Goal: Task Accomplishment & Management: Use online tool/utility

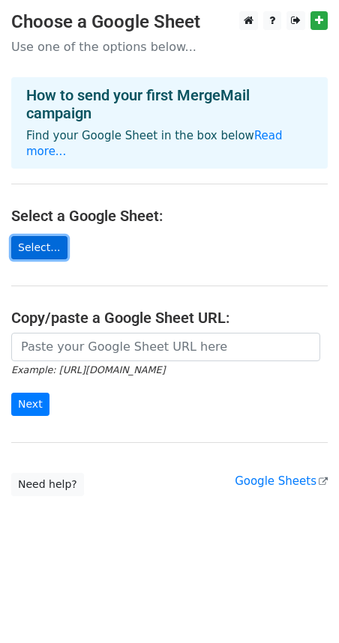
click at [34, 245] on link "Select..." at bounding box center [39, 247] width 56 height 23
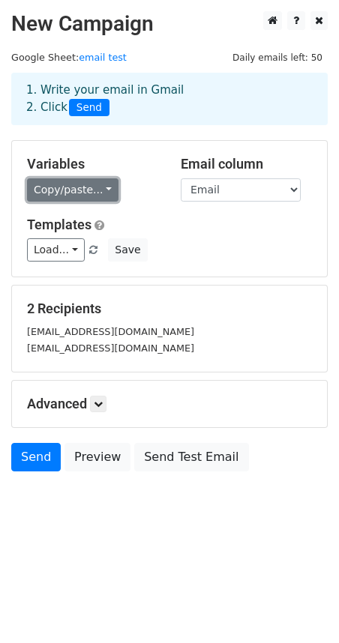
click at [85, 191] on link "Copy/paste..." at bounding box center [72, 189] width 91 height 23
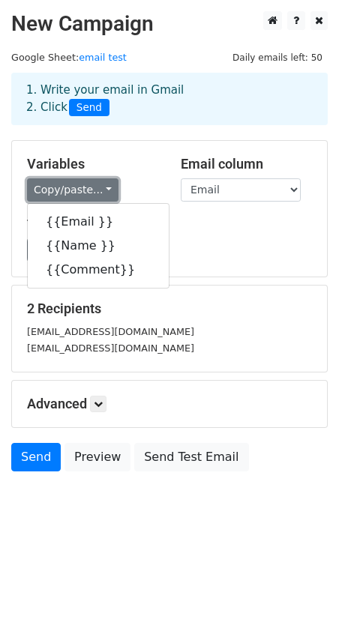
click at [90, 184] on link "Copy/paste..." at bounding box center [72, 189] width 91 height 23
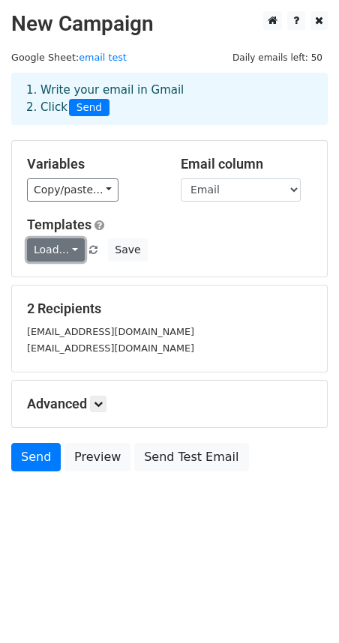
click at [55, 249] on link "Load..." at bounding box center [56, 249] width 58 height 23
click at [178, 228] on h5 "Templates" at bounding box center [169, 225] width 285 height 16
click at [99, 408] on link at bounding box center [98, 404] width 16 height 16
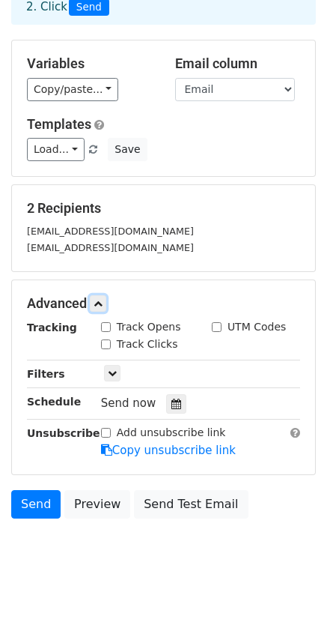
scroll to position [103, 0]
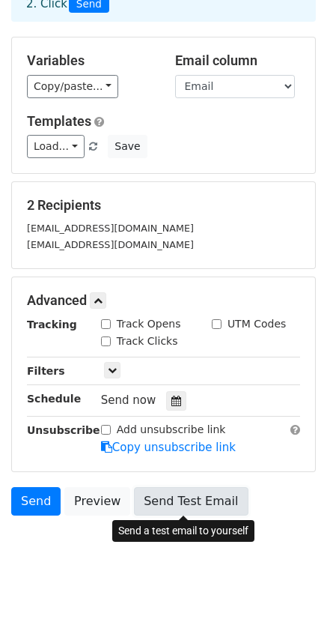
click at [180, 506] on link "Send Test Email" at bounding box center [191, 501] width 114 height 28
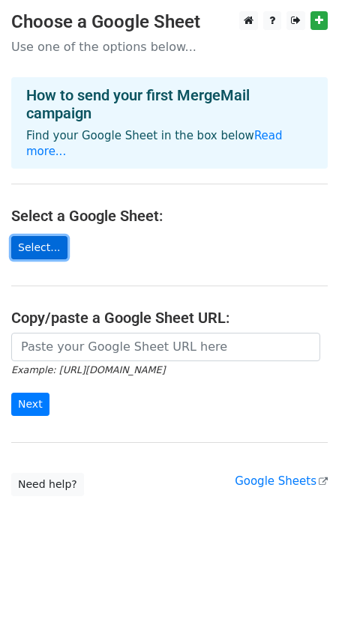
click at [35, 249] on link "Select..." at bounding box center [39, 247] width 56 height 23
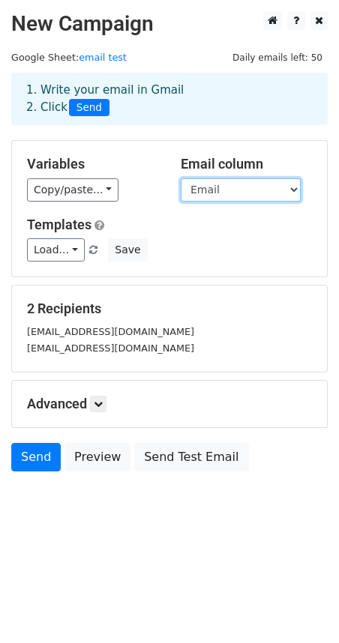
click at [237, 188] on select "Email Name Comment" at bounding box center [241, 189] width 120 height 23
click at [233, 158] on h5 "Email column" at bounding box center [246, 164] width 131 height 16
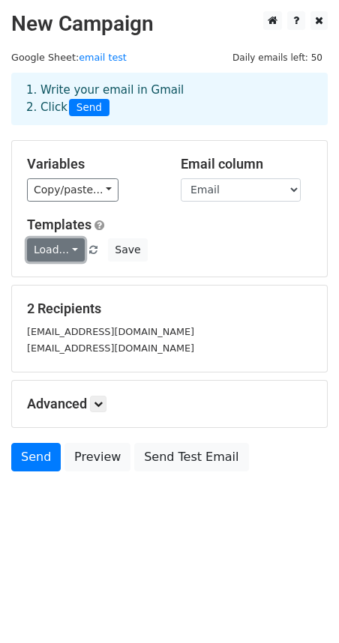
click at [56, 250] on link "Load..." at bounding box center [56, 249] width 58 height 23
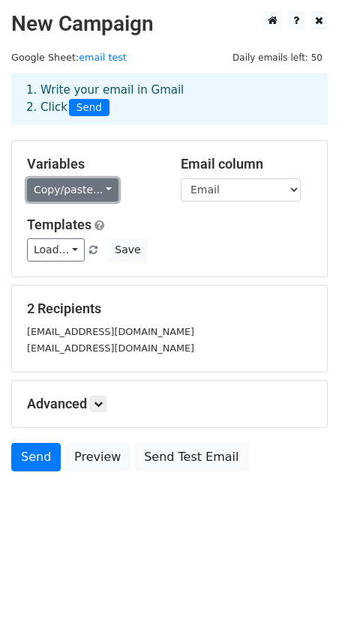
click at [69, 183] on link "Copy/paste..." at bounding box center [72, 189] width 91 height 23
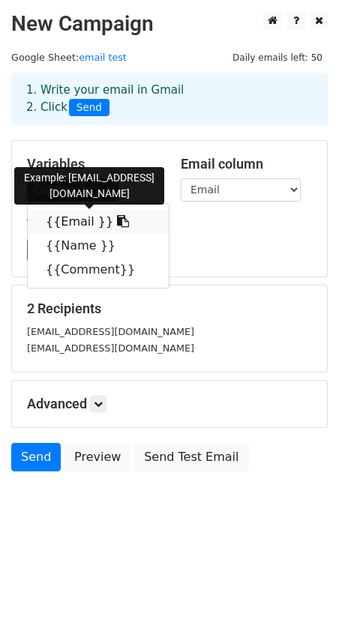
click at [73, 223] on link "{{Email }}" at bounding box center [98, 222] width 141 height 24
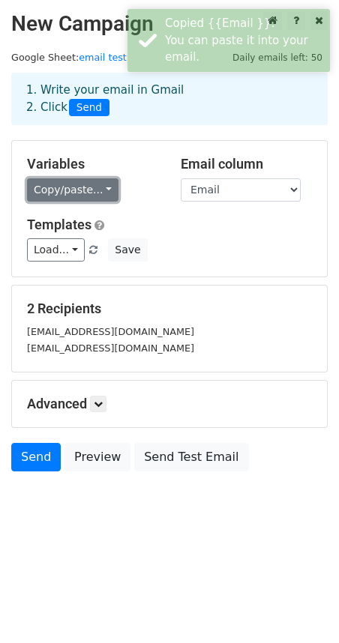
click at [64, 194] on link "Copy/paste..." at bounding box center [72, 189] width 91 height 23
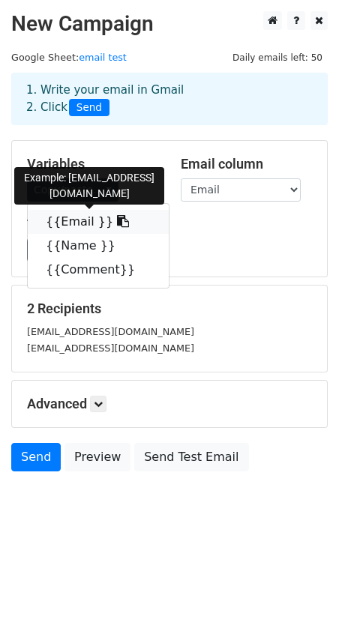
click at [67, 223] on link "{{Email }}" at bounding box center [98, 222] width 141 height 24
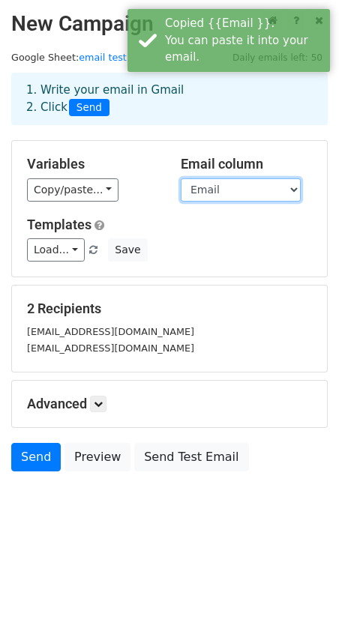
click at [258, 194] on select "Email Name Comment" at bounding box center [241, 189] width 120 height 23
click at [181, 178] on select "Email Name Comment" at bounding box center [241, 189] width 120 height 23
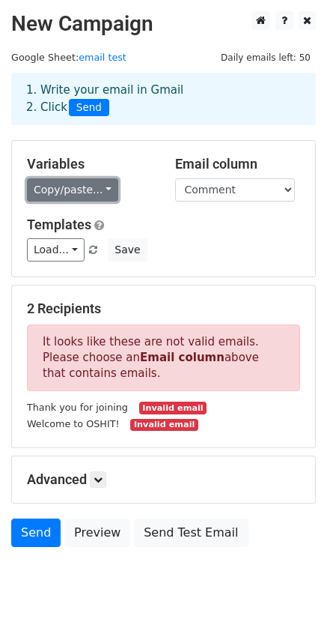
click at [72, 182] on link "Copy/paste..." at bounding box center [72, 189] width 91 height 23
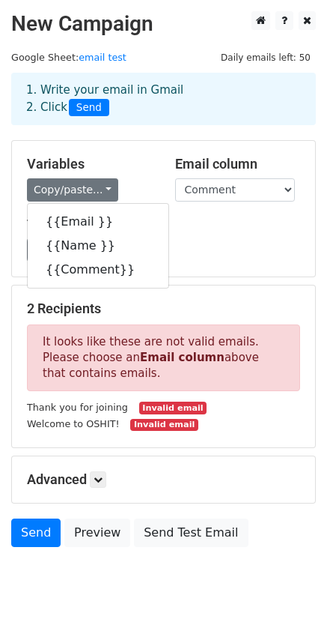
click at [221, 243] on div "Load... No templates saved Save" at bounding box center [164, 249] width 296 height 23
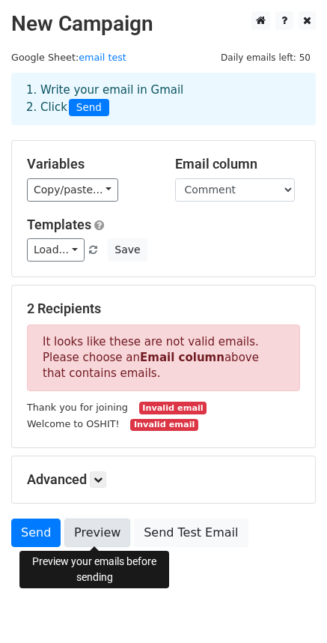
click at [91, 537] on link "Preview" at bounding box center [97, 532] width 66 height 28
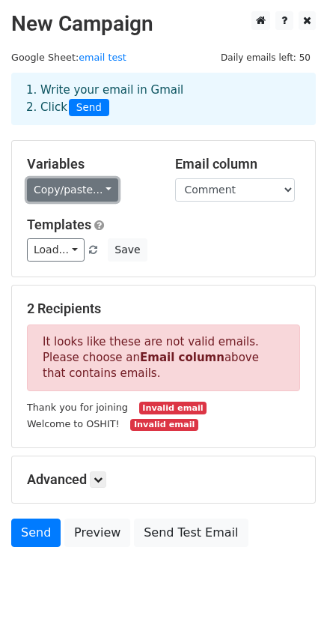
click at [70, 184] on link "Copy/paste..." at bounding box center [72, 189] width 91 height 23
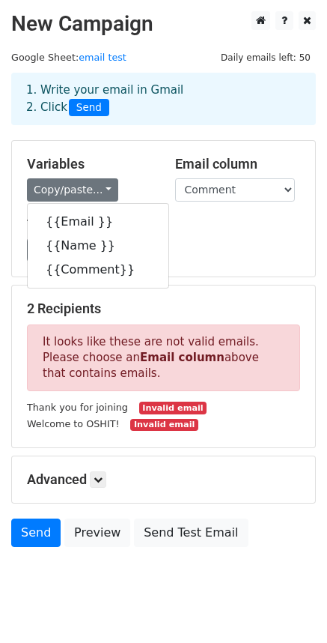
click at [230, 245] on div "Load... No templates saved Save" at bounding box center [164, 249] width 296 height 23
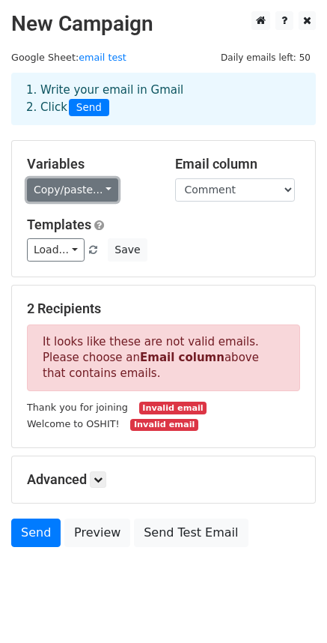
click at [66, 196] on link "Copy/paste..." at bounding box center [72, 189] width 91 height 23
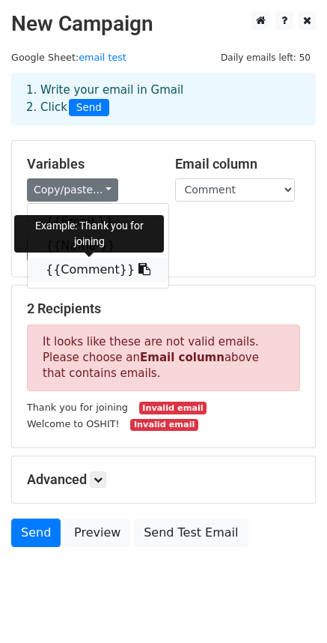
click at [78, 269] on link "{{Comment}}" at bounding box center [98, 270] width 141 height 24
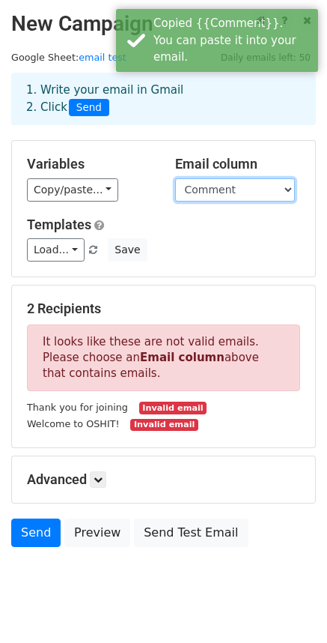
click at [237, 186] on select "Email Name Comment" at bounding box center [235, 189] width 120 height 23
click at [175, 178] on select "Email Name Comment" at bounding box center [235, 189] width 120 height 23
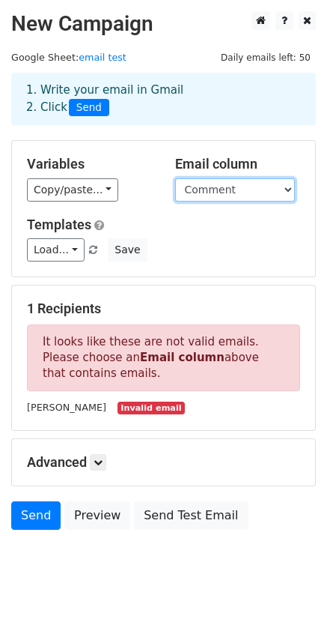
click at [216, 188] on select "Email Name Comment" at bounding box center [235, 189] width 120 height 23
select select "Email"
click at [175, 178] on select "Email Name Comment" at bounding box center [235, 189] width 120 height 23
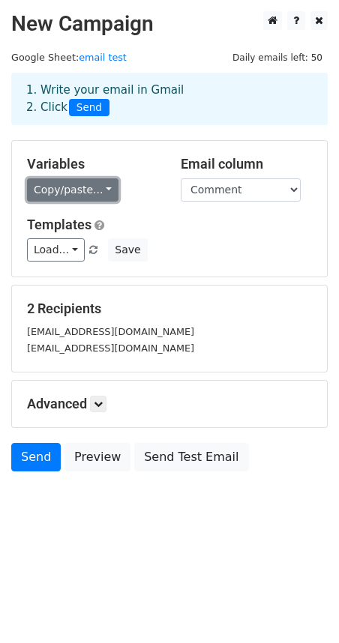
click at [96, 195] on link "Copy/paste..." at bounding box center [72, 189] width 91 height 23
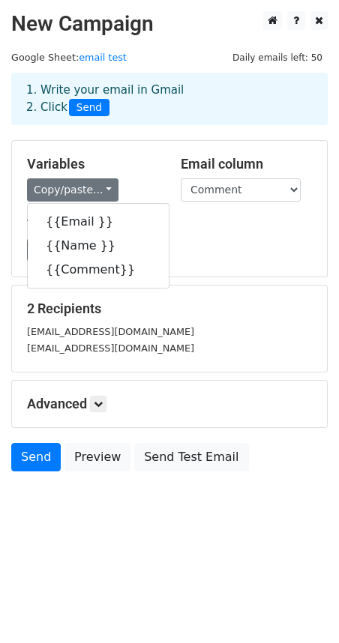
click at [231, 247] on div "Load... No templates saved Save" at bounding box center [169, 249] width 307 height 23
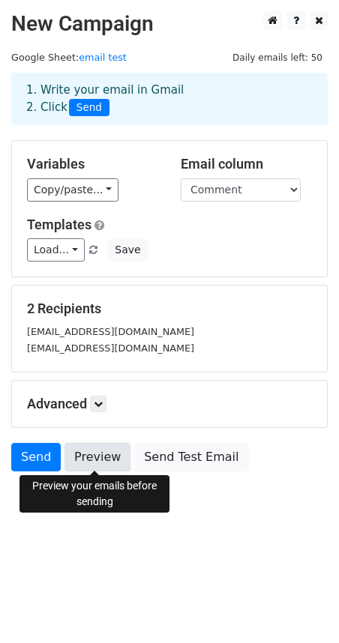
click at [87, 453] on link "Preview" at bounding box center [97, 457] width 66 height 28
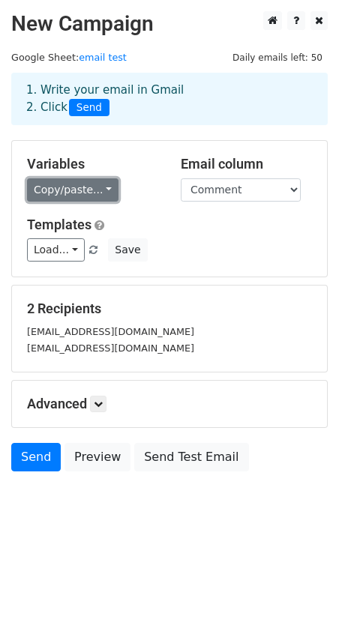
click at [65, 187] on link "Copy/paste..." at bounding box center [72, 189] width 91 height 23
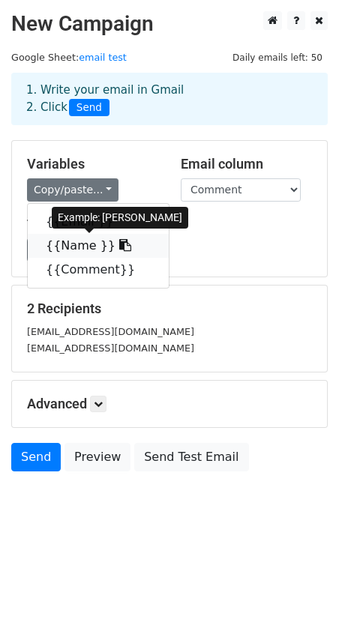
click at [84, 244] on link "{{Name }}" at bounding box center [98, 246] width 141 height 24
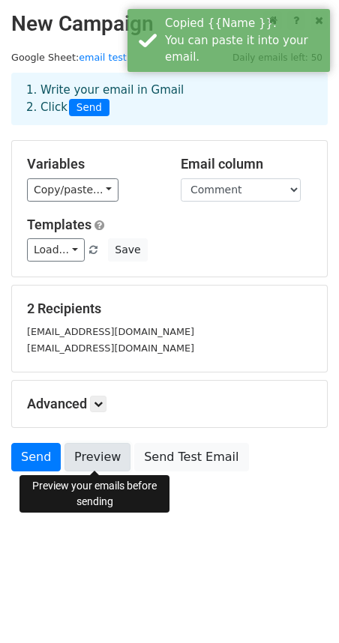
click at [99, 453] on link "Preview" at bounding box center [97, 457] width 66 height 28
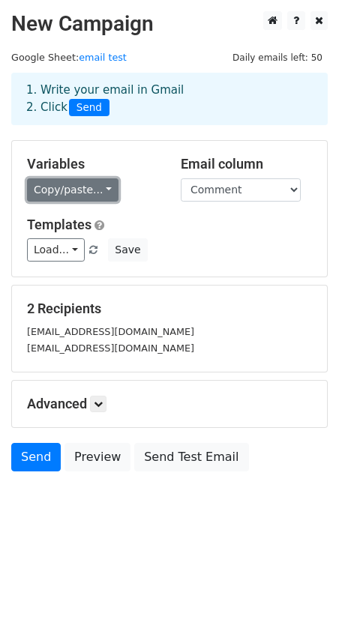
click at [99, 194] on link "Copy/paste..." at bounding box center [72, 189] width 91 height 23
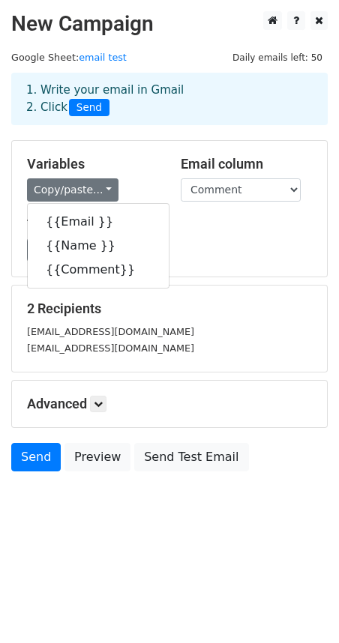
click at [258, 240] on div "Load... No templates saved Save" at bounding box center [169, 249] width 307 height 23
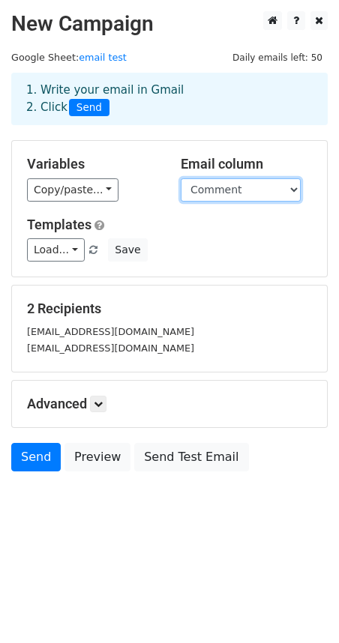
click at [235, 184] on select "Email Name Comment" at bounding box center [241, 189] width 120 height 23
click at [226, 187] on select "Email Name Comment" at bounding box center [241, 189] width 120 height 23
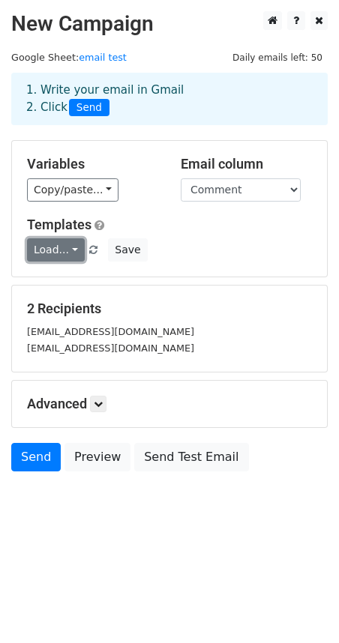
click at [58, 250] on link "Load..." at bounding box center [56, 249] width 58 height 23
drag, startPoint x: 94, startPoint y: 284, endPoint x: 132, endPoint y: 278, distance: 38.7
click at [94, 285] on h6 "No templates saved" at bounding box center [98, 282] width 140 height 25
click at [223, 249] on div "Load... No templates saved Save" at bounding box center [169, 249] width 307 height 23
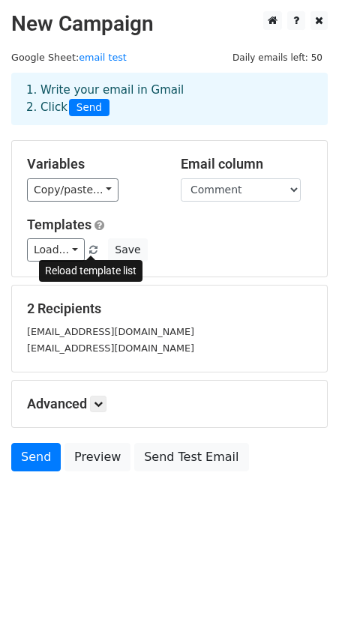
click at [89, 248] on span at bounding box center [93, 251] width 8 height 10
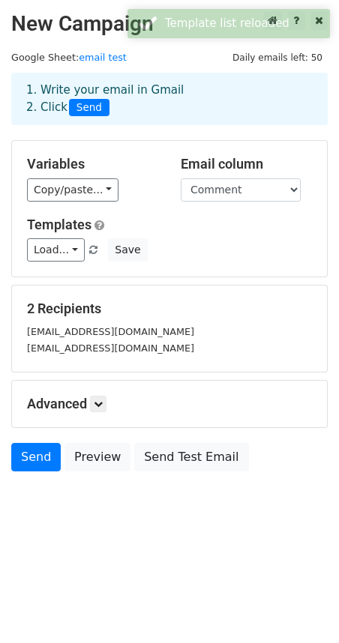
click at [213, 248] on div "Load... No templates saved Save" at bounding box center [169, 249] width 307 height 23
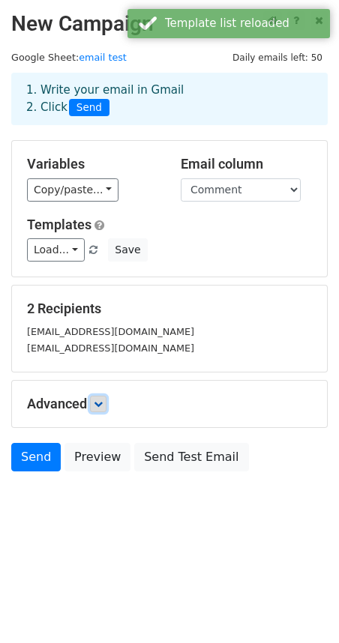
click at [97, 402] on icon at bounding box center [98, 403] width 9 height 9
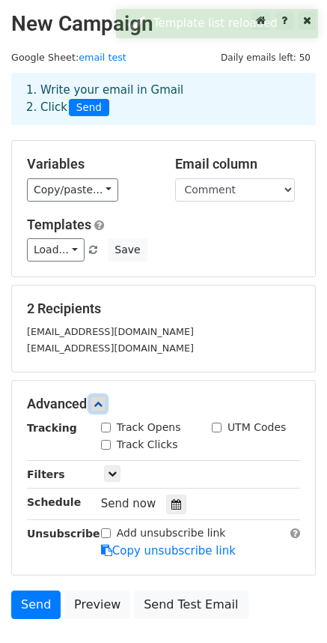
click at [100, 399] on icon at bounding box center [98, 403] width 9 height 9
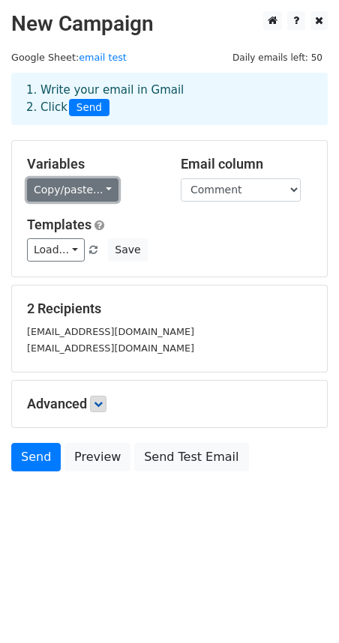
click at [73, 192] on link "Copy/paste..." at bounding box center [72, 189] width 91 height 23
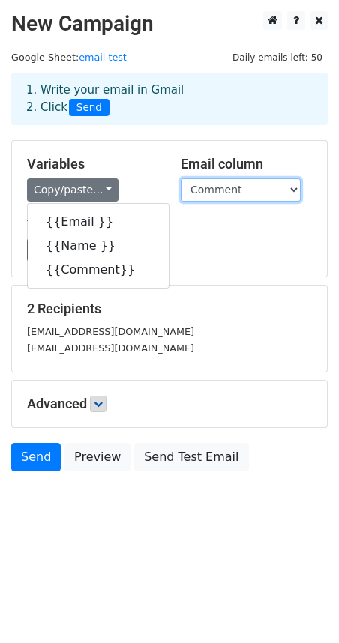
click at [212, 195] on select "Email Name Comment" at bounding box center [241, 189] width 120 height 23
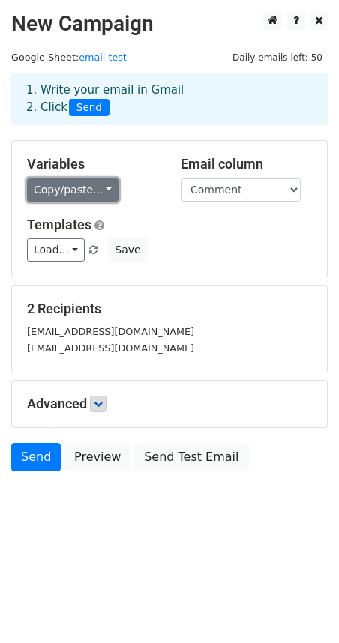
click at [59, 190] on link "Copy/paste..." at bounding box center [72, 189] width 91 height 23
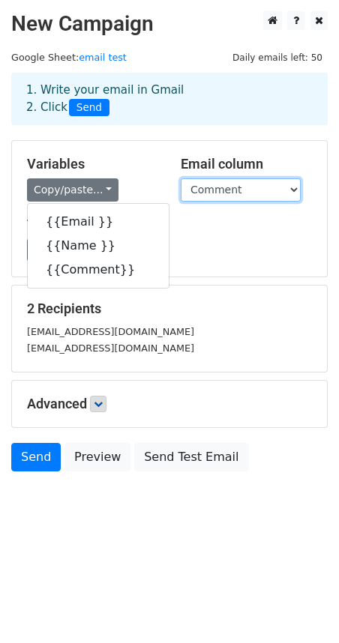
click at [226, 190] on select "Email Name Comment" at bounding box center [241, 189] width 120 height 23
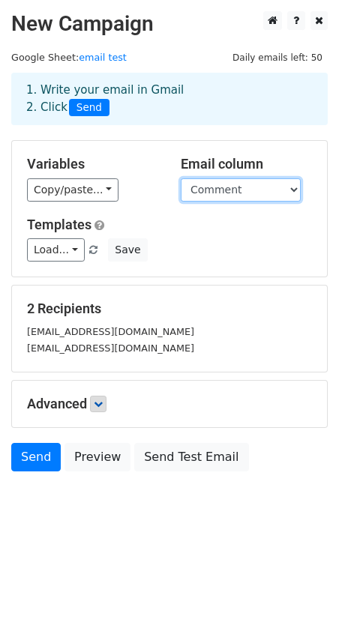
click at [226, 189] on select "Email Name Comment" at bounding box center [241, 189] width 120 height 23
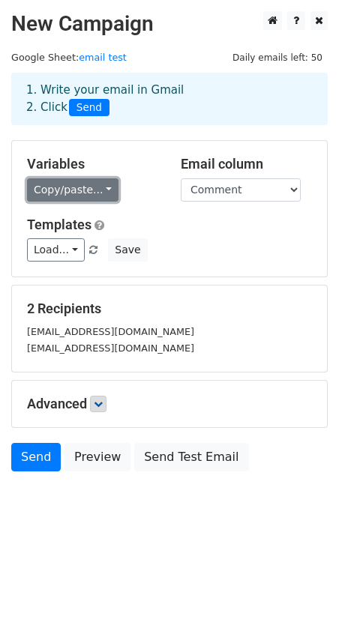
click at [70, 192] on link "Copy/paste..." at bounding box center [72, 189] width 91 height 23
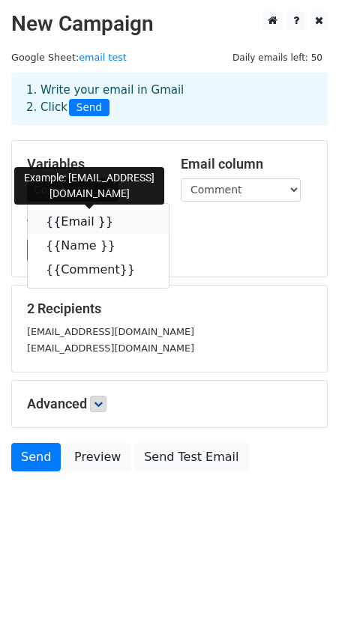
click at [79, 220] on link "{{Email }}" at bounding box center [98, 222] width 141 height 24
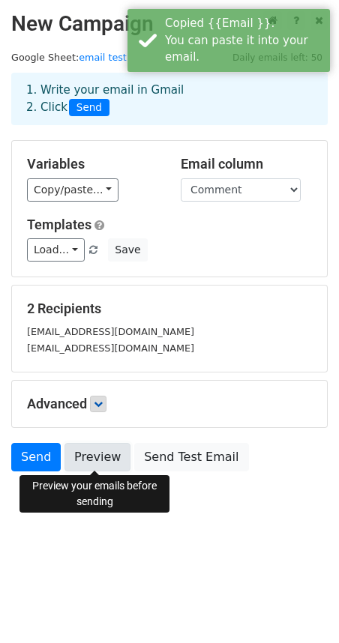
click at [103, 463] on link "Preview" at bounding box center [97, 457] width 66 height 28
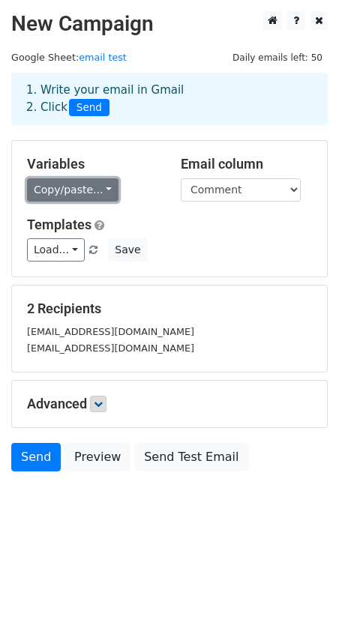
click at [84, 193] on link "Copy/paste..." at bounding box center [72, 189] width 91 height 23
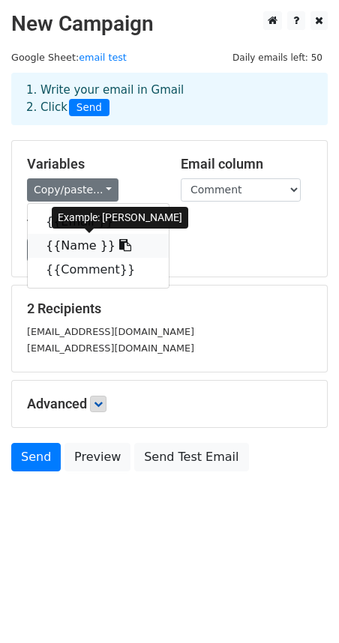
click at [76, 243] on link "{{Name }}" at bounding box center [98, 246] width 141 height 24
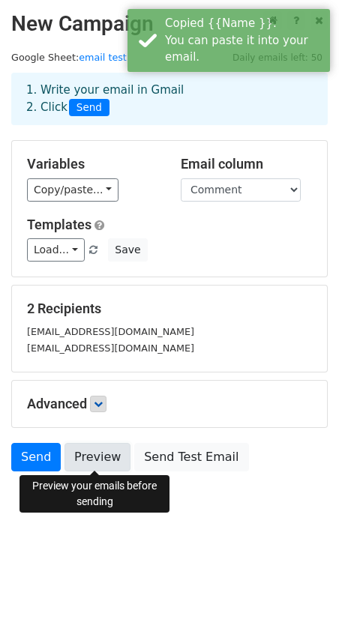
click at [98, 453] on link "Preview" at bounding box center [97, 457] width 66 height 28
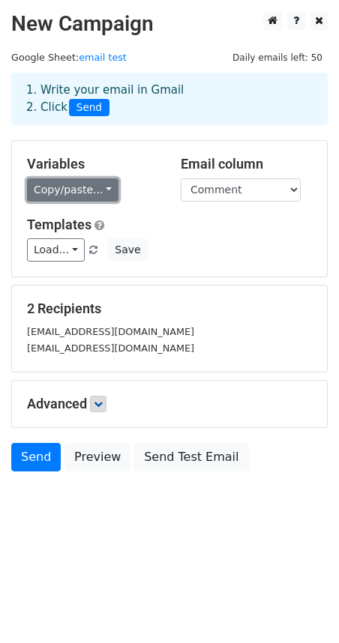
click at [70, 192] on link "Copy/paste..." at bounding box center [72, 189] width 91 height 23
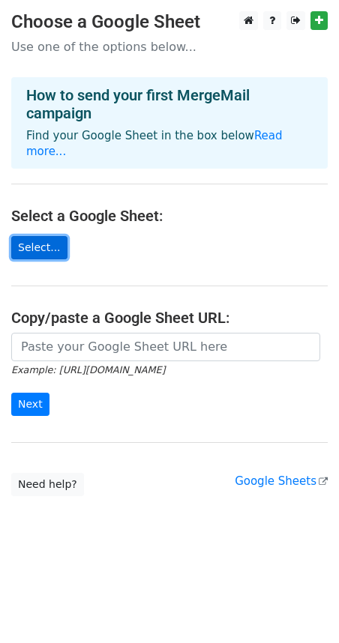
click at [37, 241] on link "Select..." at bounding box center [39, 247] width 56 height 23
click at [35, 240] on link "Select..." at bounding box center [39, 247] width 56 height 23
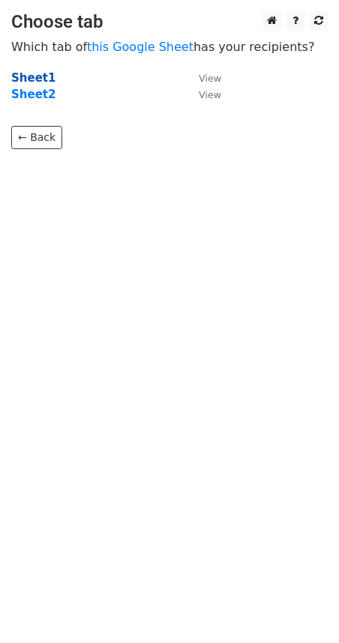
click at [38, 71] on strong "Sheet1" at bounding box center [33, 77] width 44 height 13
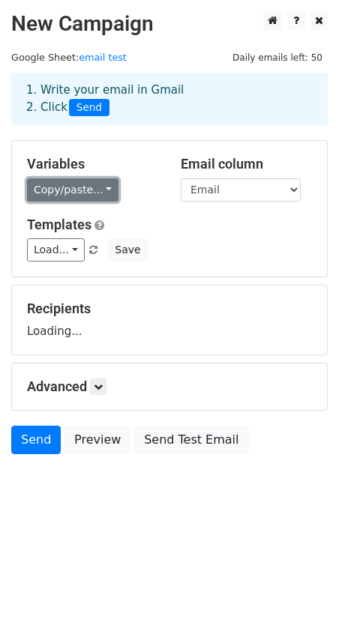
click at [68, 184] on link "Copy/paste..." at bounding box center [72, 189] width 91 height 23
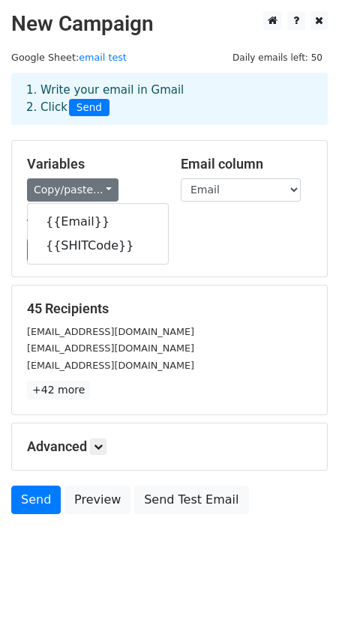
drag, startPoint x: 223, startPoint y: 256, endPoint x: 199, endPoint y: 246, distance: 26.2
click at [221, 256] on div "Load... No templates saved Save" at bounding box center [169, 249] width 307 height 23
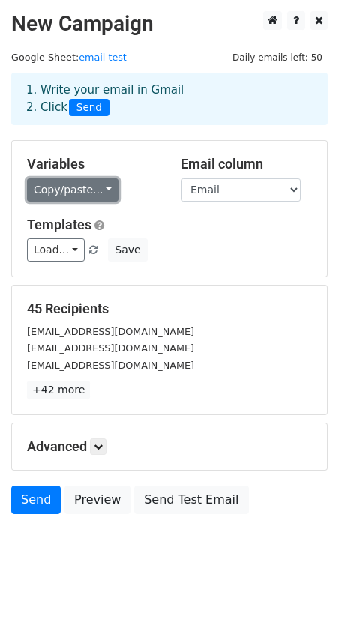
click at [80, 188] on link "Copy/paste..." at bounding box center [72, 189] width 91 height 23
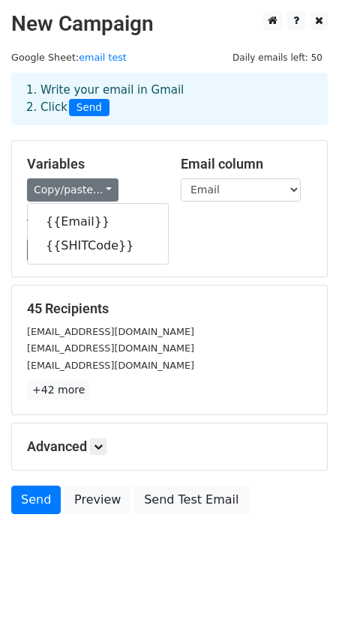
drag, startPoint x: 245, startPoint y: 247, endPoint x: 188, endPoint y: 324, distance: 95.9
click at [245, 248] on div "Load... No templates saved Save" at bounding box center [169, 249] width 307 height 23
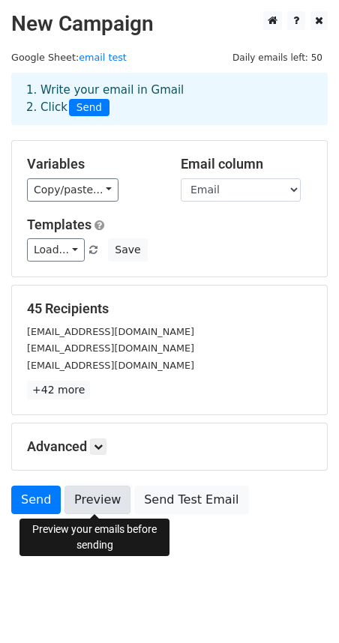
click at [97, 505] on link "Preview" at bounding box center [97, 499] width 66 height 28
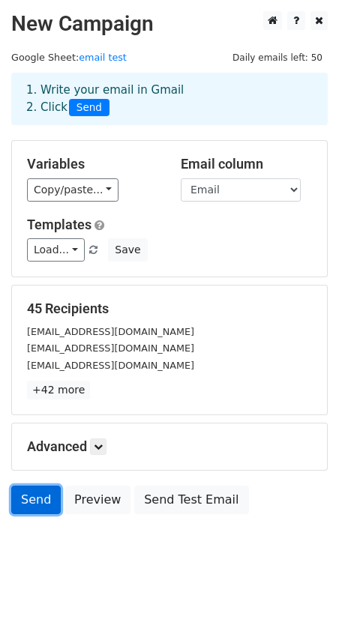
click at [36, 500] on link "Send" at bounding box center [35, 499] width 49 height 28
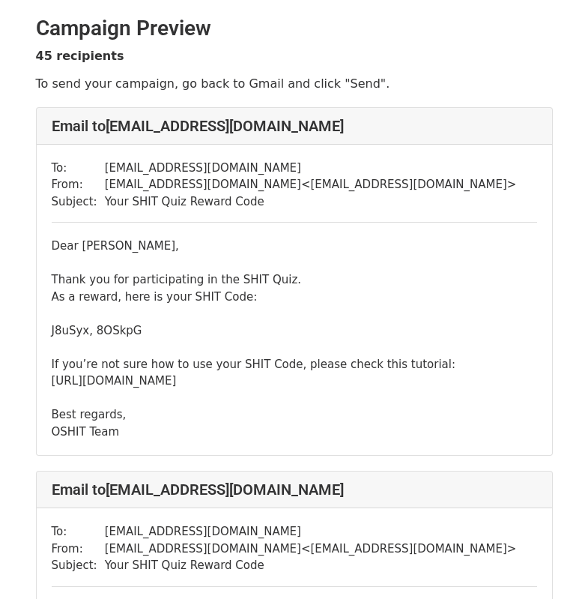
click at [98, 243] on div "Dear Shitzen, Thank you for participating in the SHIT Quiz. As a reward, here i…" at bounding box center [294, 338] width 485 height 202
click at [151, 267] on div "Dear Shitzen, Thank you for participating in the SHIT Quiz. As a reward, here i…" at bounding box center [294, 338] width 485 height 202
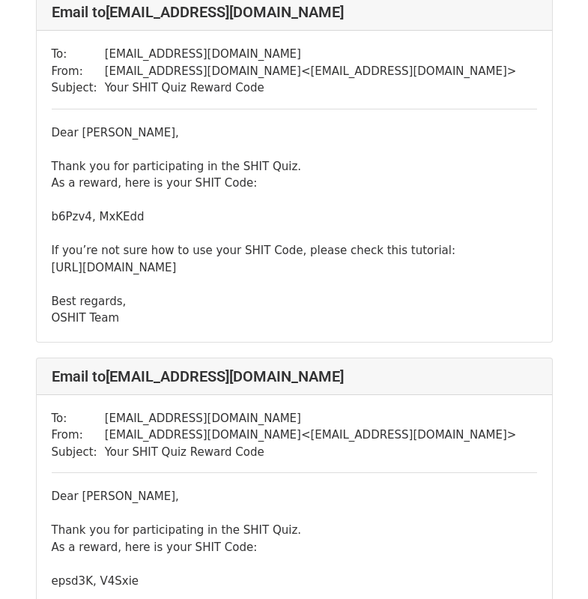
scroll to position [5244, 0]
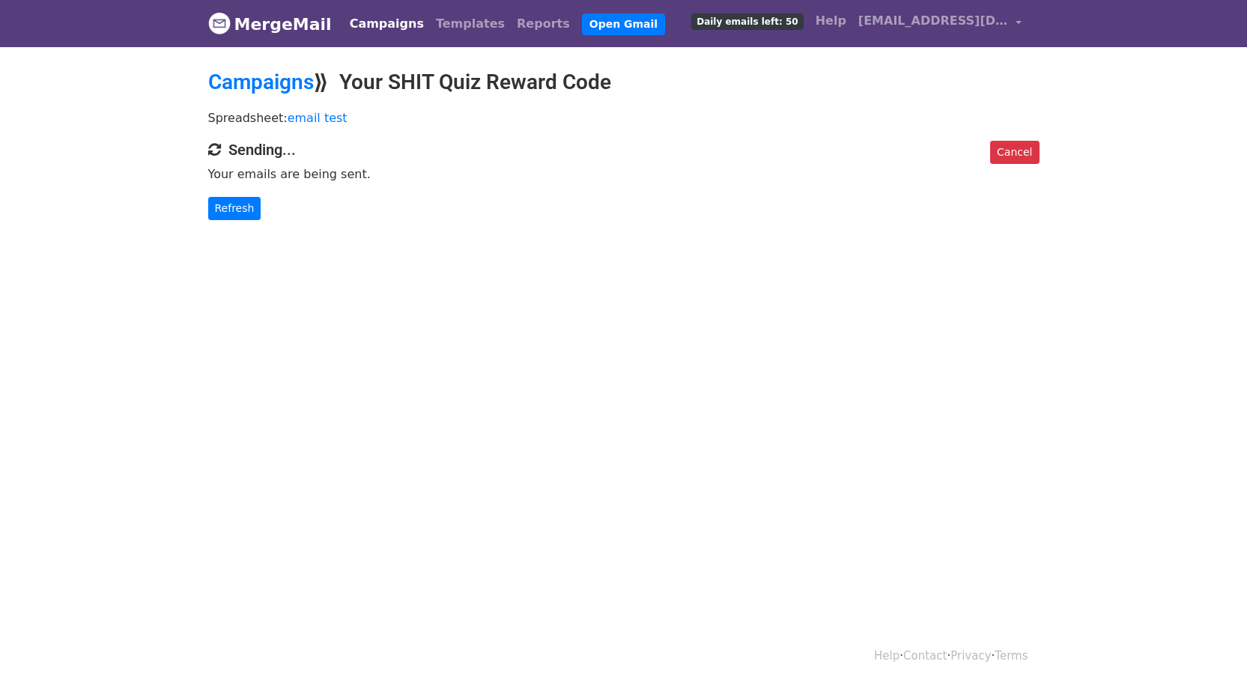
click at [482, 264] on body "MergeMail Campaigns Templates Reports Open Gmail Daily emails left: 50 Help [EM…" at bounding box center [623, 140] width 1247 height 280
click at [238, 210] on link "Refresh" at bounding box center [234, 208] width 53 height 23
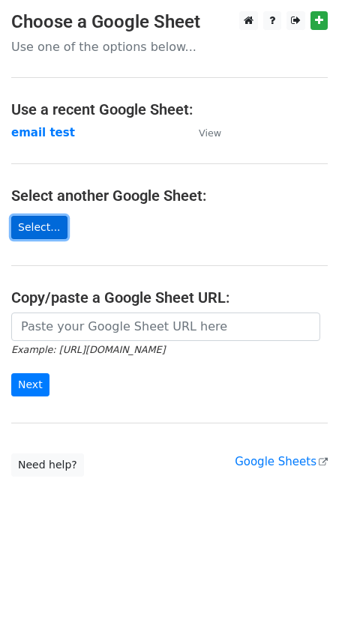
click at [34, 229] on link "Select..." at bounding box center [39, 227] width 56 height 23
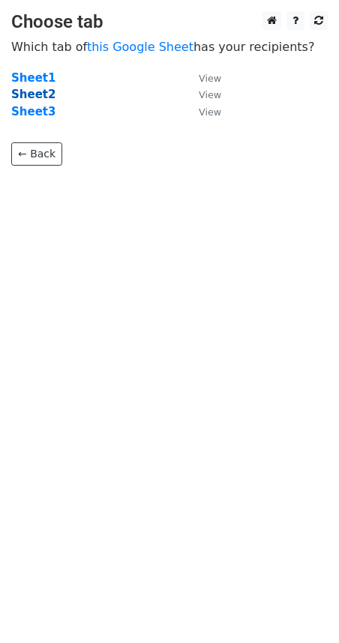
click at [34, 92] on strong "Sheet2" at bounding box center [33, 94] width 44 height 13
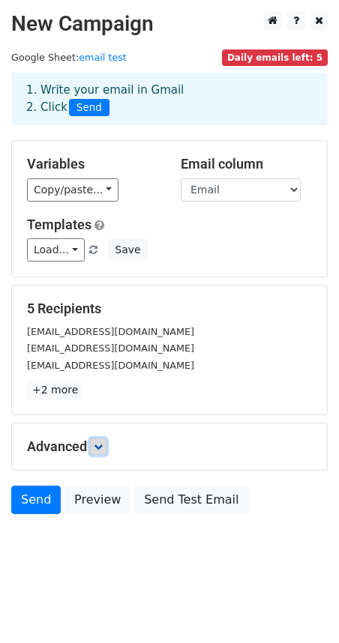
click at [97, 450] on icon at bounding box center [98, 446] width 9 height 9
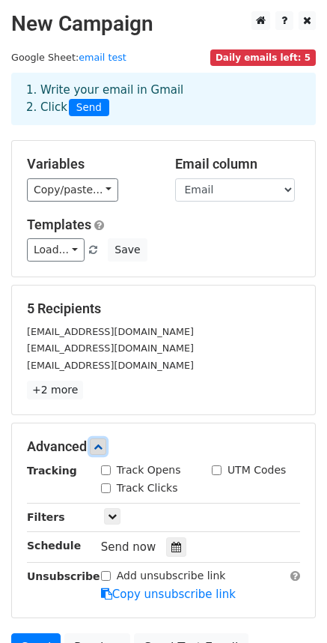
click at [97, 450] on icon at bounding box center [98, 446] width 9 height 9
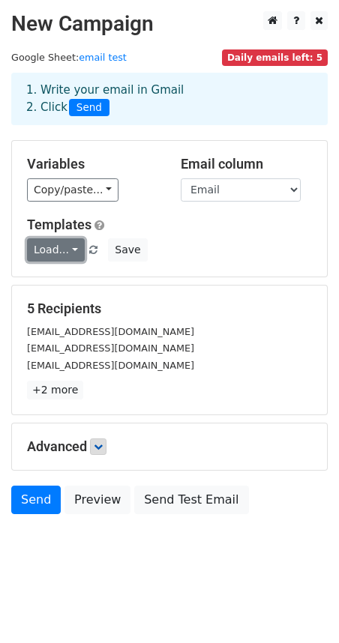
click at [60, 256] on link "Load..." at bounding box center [56, 249] width 58 height 23
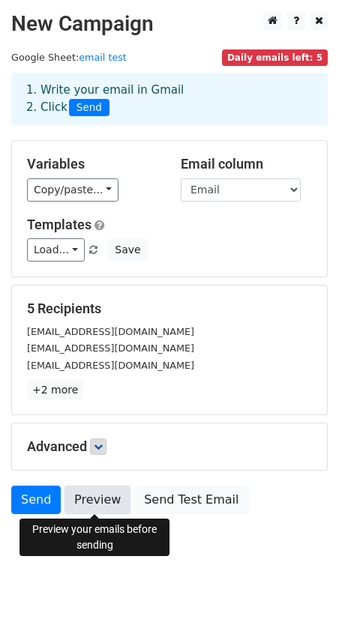
click at [106, 500] on link "Preview" at bounding box center [97, 499] width 66 height 28
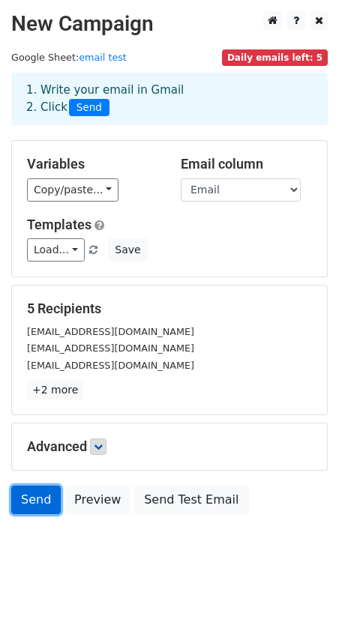
click at [41, 500] on link "Send" at bounding box center [35, 499] width 49 height 28
